Goal: Task Accomplishment & Management: Complete application form

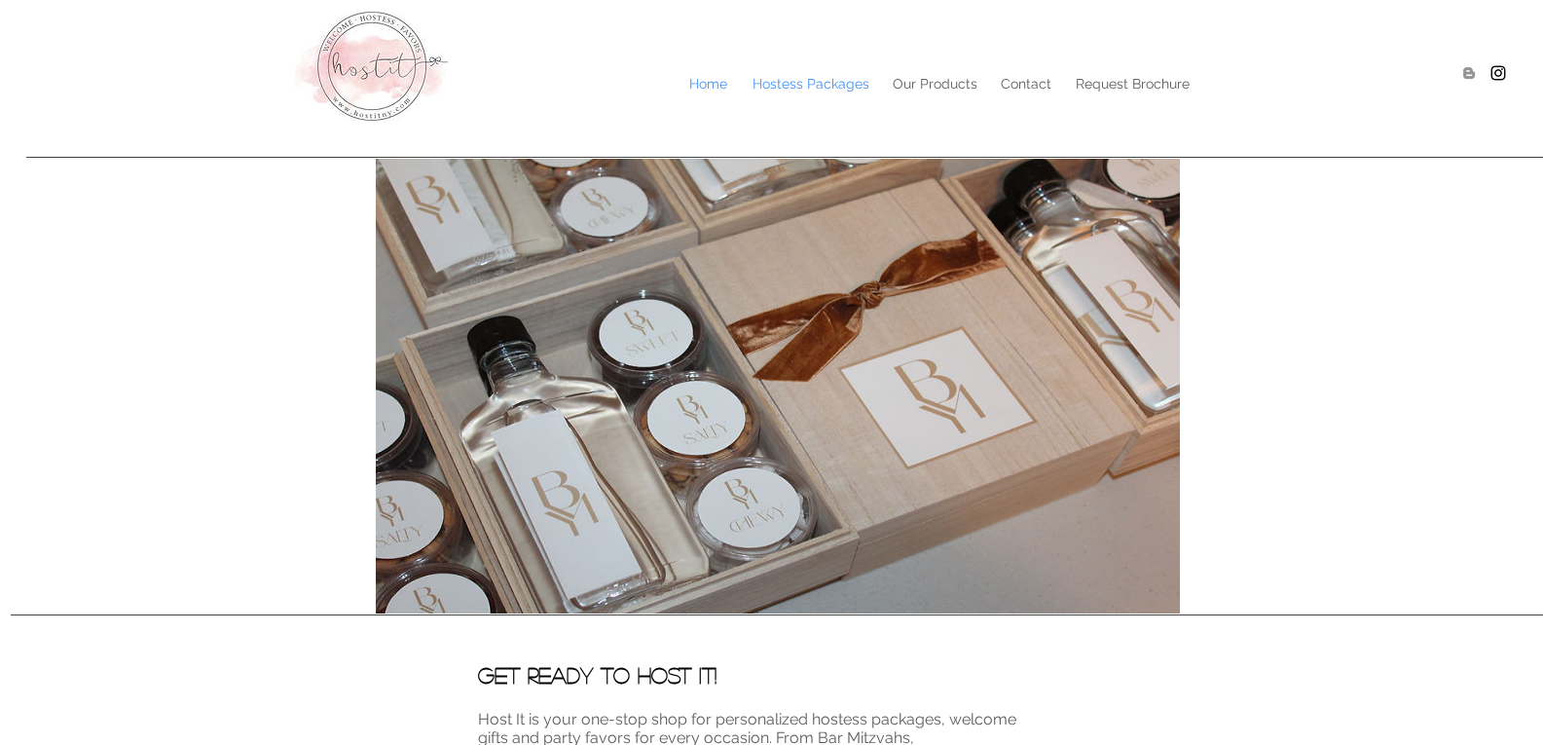
click at [834, 80] on p "Hostess Packages" at bounding box center [811, 83] width 136 height 29
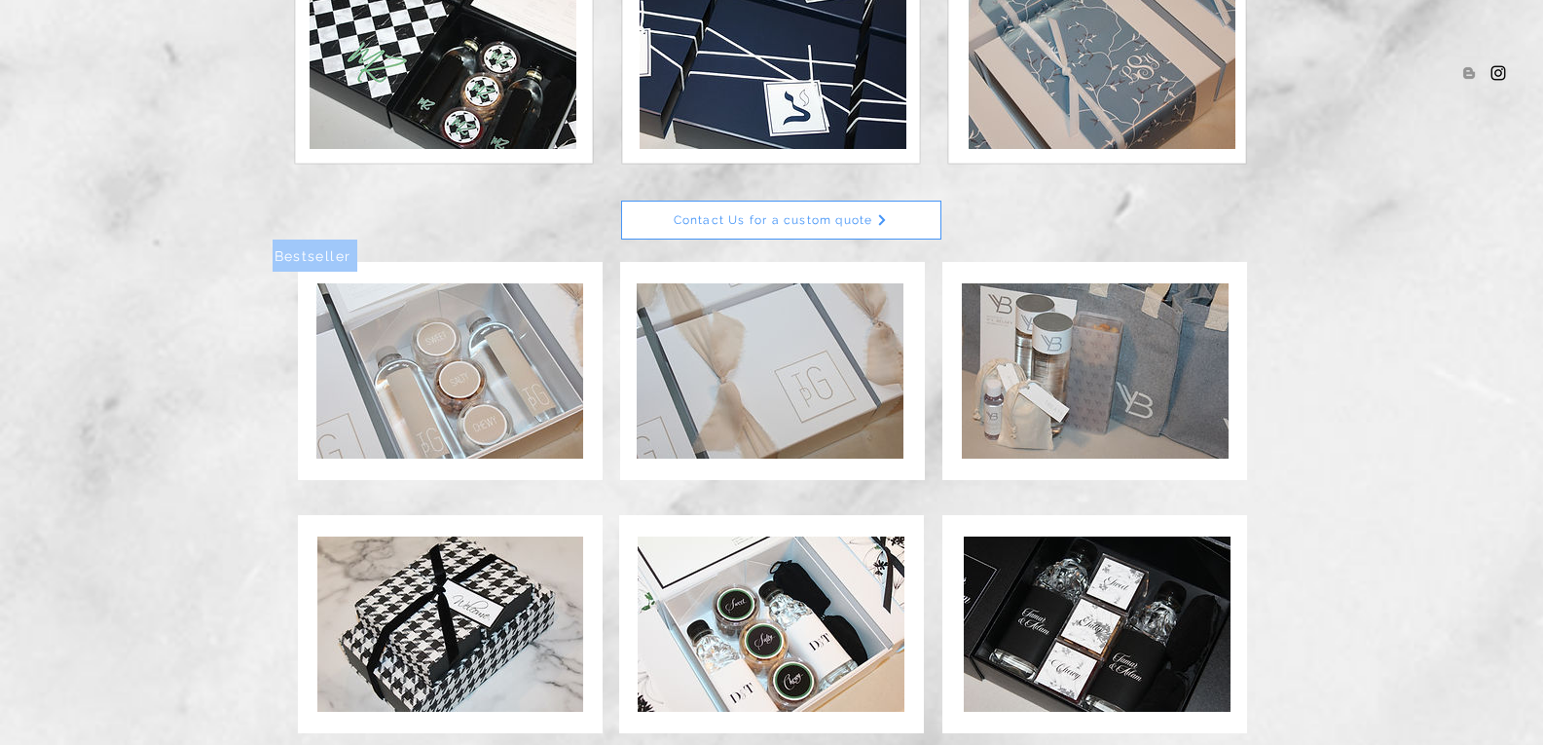
scroll to position [818, 0]
click at [1164, 362] on img at bounding box center [1095, 369] width 267 height 175
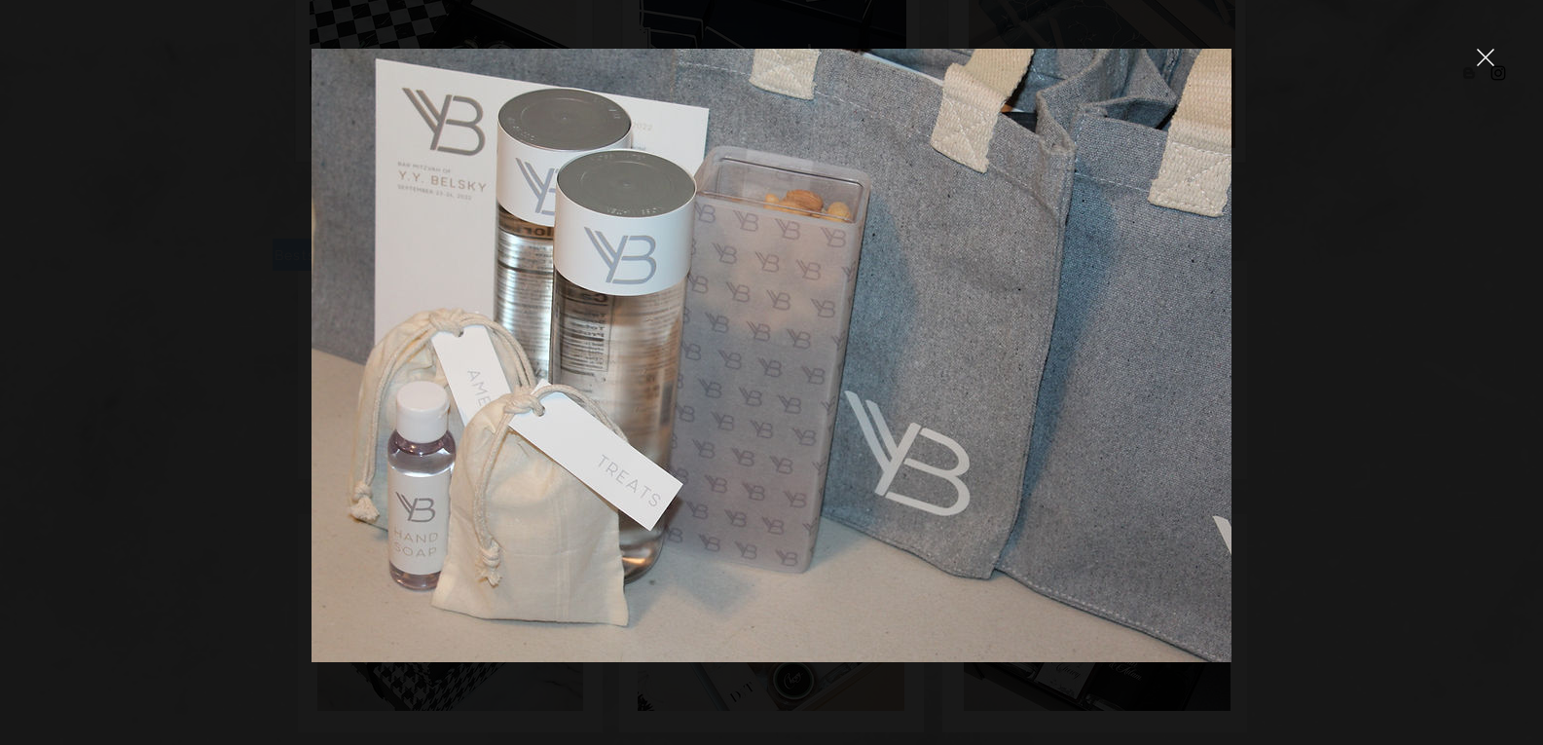
click at [1486, 60] on icon "close" at bounding box center [1486, 58] width 18 height 18
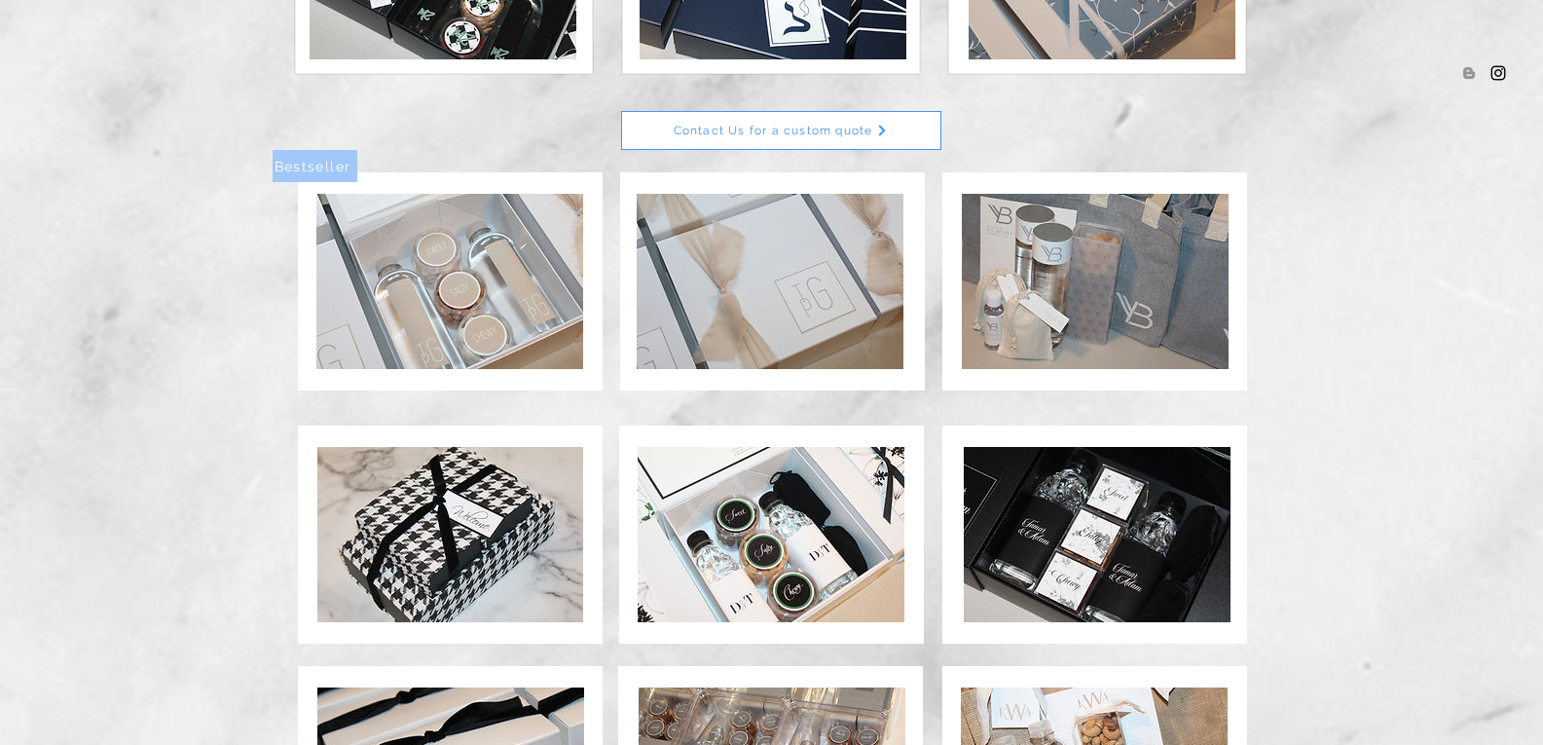
scroll to position [873, 0]
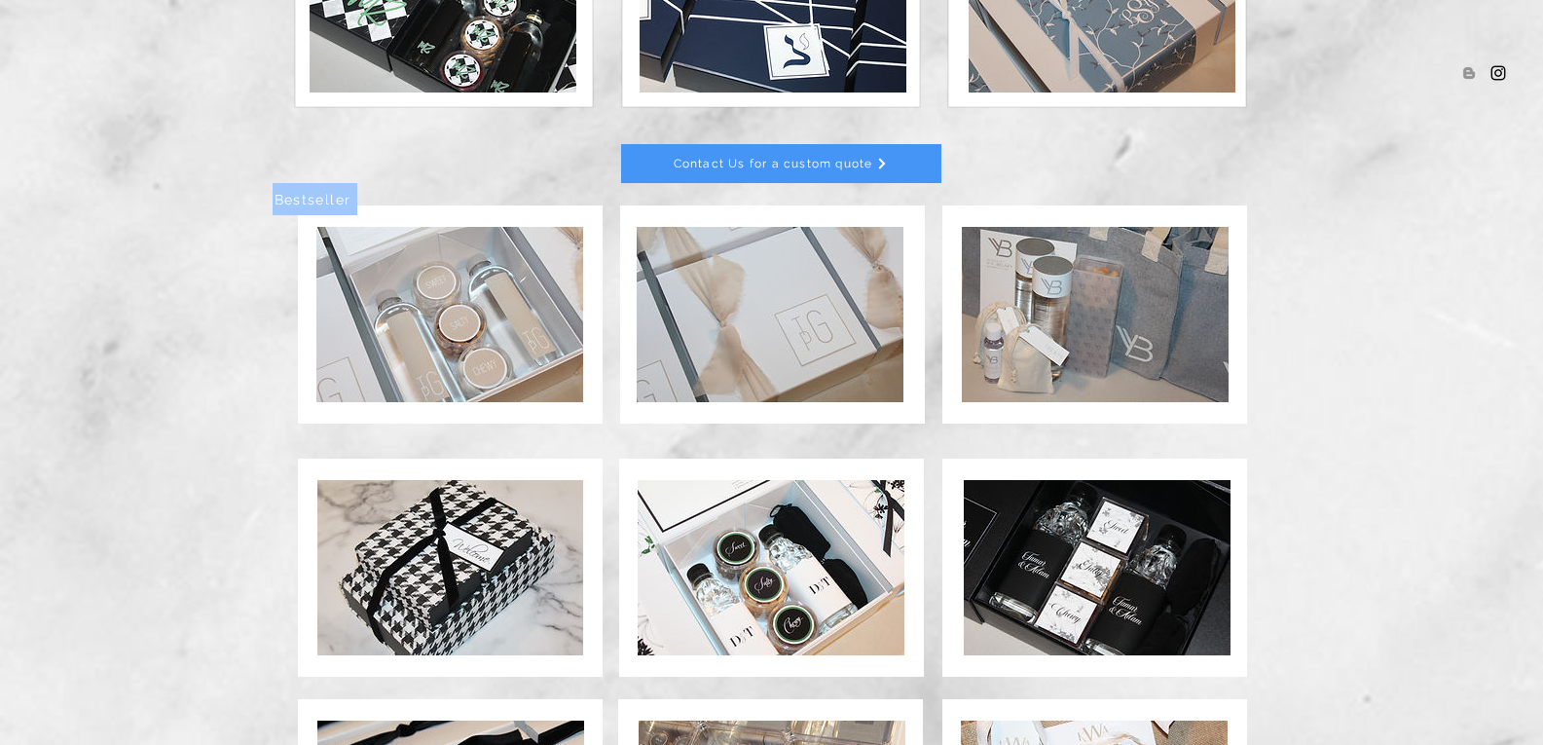
click at [903, 160] on span "Contact Us for a custom quote" at bounding box center [781, 163] width 318 height 37
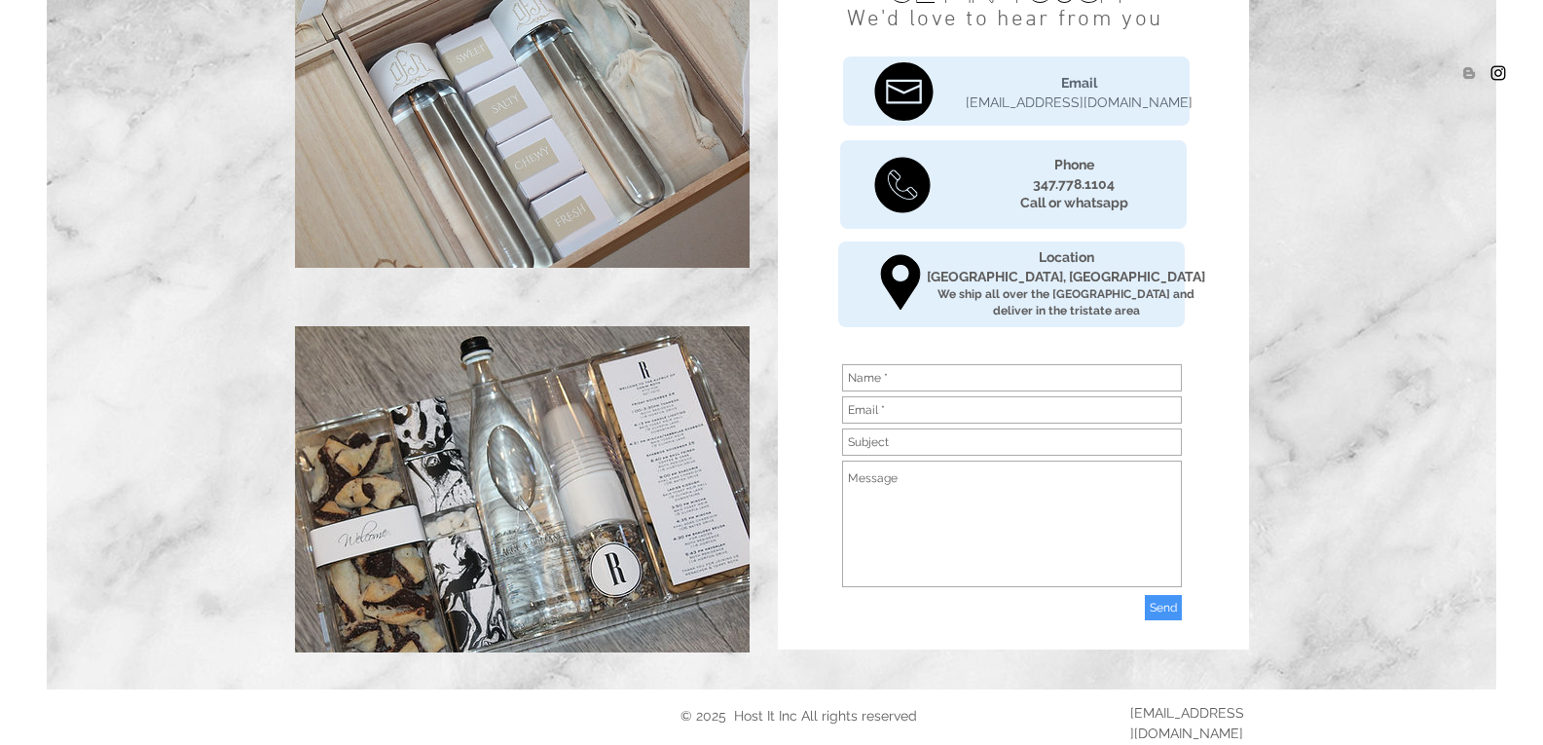
scroll to position [257, 0]
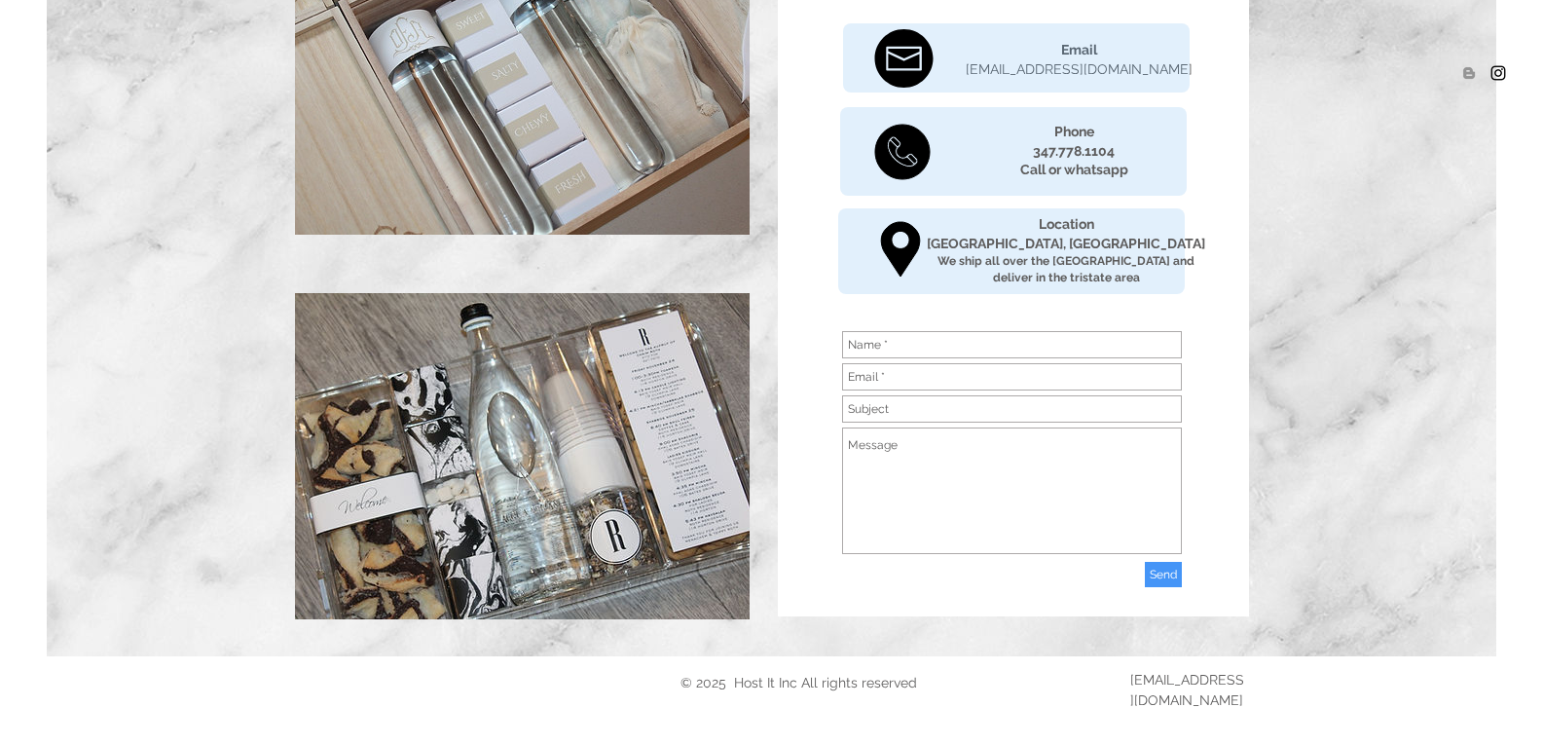
click at [970, 341] on input "main content" at bounding box center [1012, 344] width 340 height 27
type input "[PERSON_NAME]"
click at [918, 373] on input "main content" at bounding box center [1012, 376] width 340 height 27
type input "[EMAIL_ADDRESS][DOMAIN_NAME]"
click at [963, 410] on input "main content" at bounding box center [1012, 408] width 340 height 27
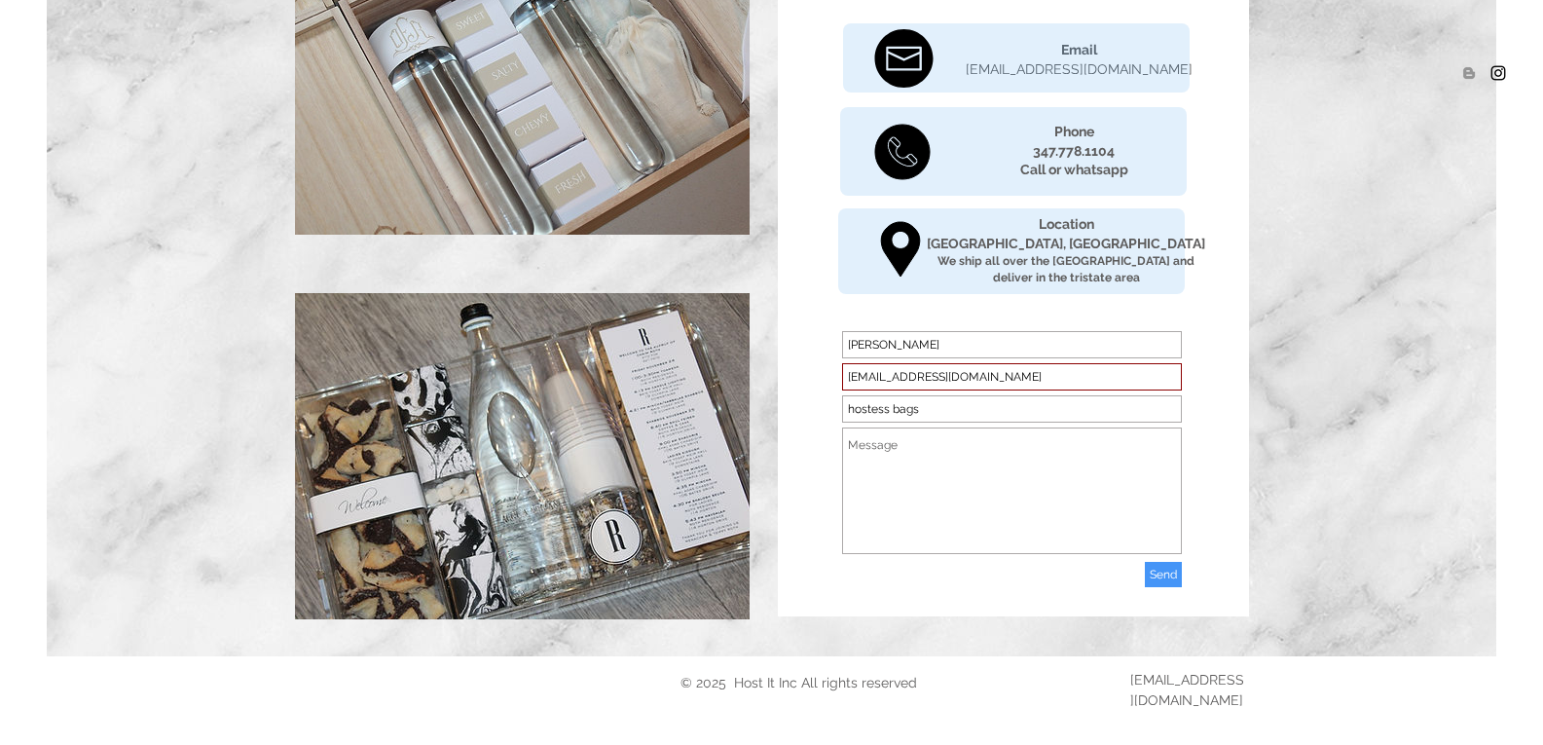
type input "hostess bags"
click at [939, 442] on textarea "main content" at bounding box center [1012, 490] width 340 height 127
type textarea "h"
